Goal: Find specific page/section: Locate a particular part of the current website

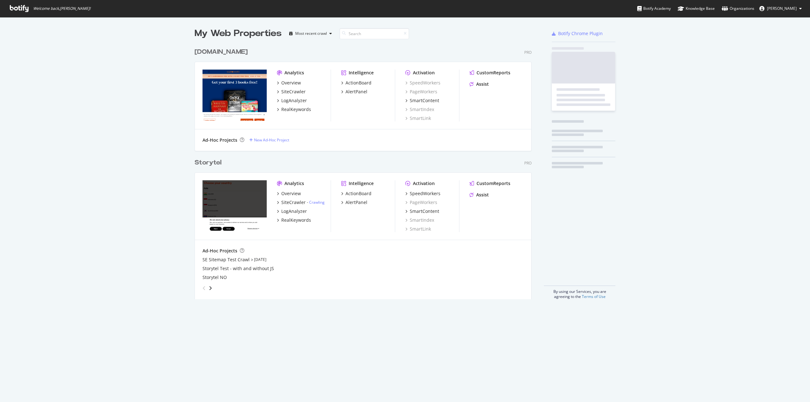
scroll to position [255, 337]
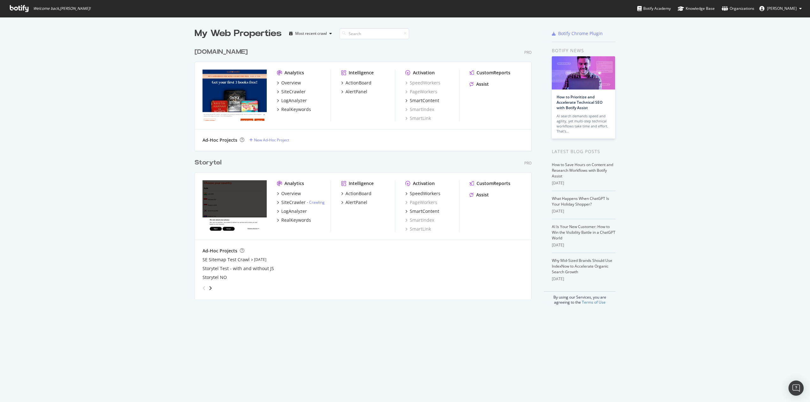
click at [216, 53] on div "[DOMAIN_NAME]" at bounding box center [221, 51] width 53 height 9
